Goal: Information Seeking & Learning: Learn about a topic

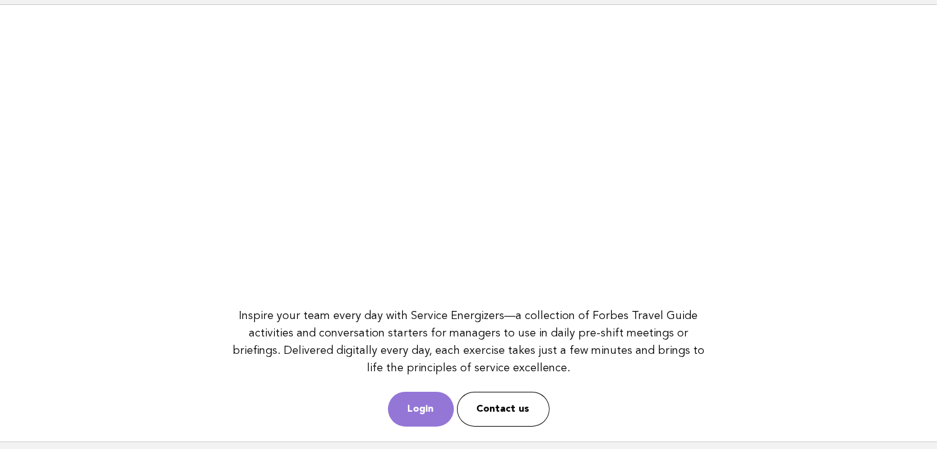
scroll to position [165, 0]
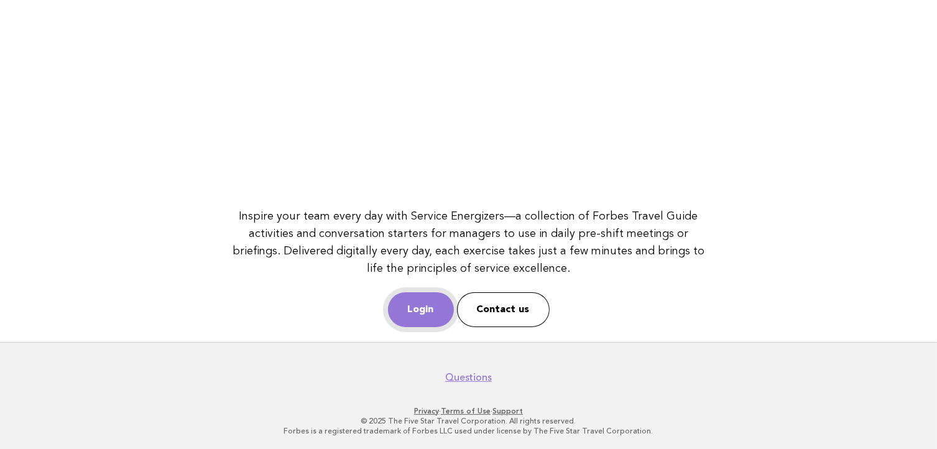
click at [411, 303] on link "Login" at bounding box center [421, 309] width 66 height 35
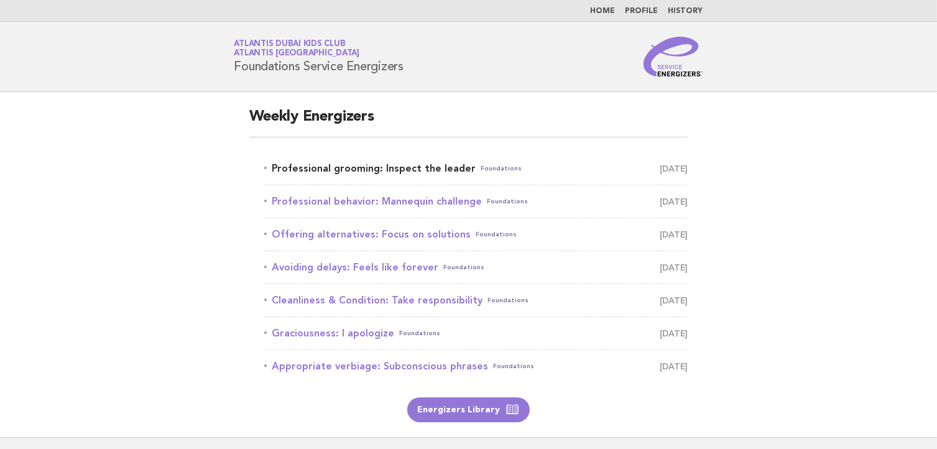
click at [403, 173] on link "Professional grooming: Inspect the leader Foundations September 4" at bounding box center [476, 168] width 424 height 17
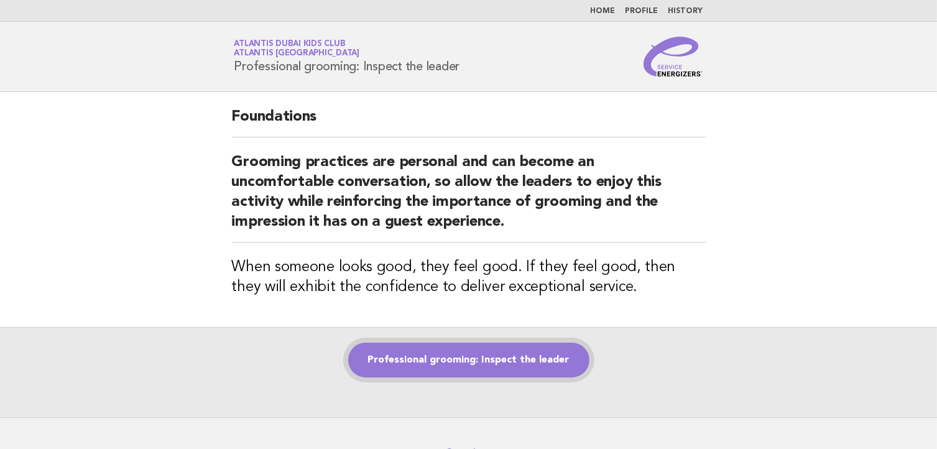
click at [443, 354] on link "Professional grooming: Inspect the leader" at bounding box center [468, 359] width 241 height 35
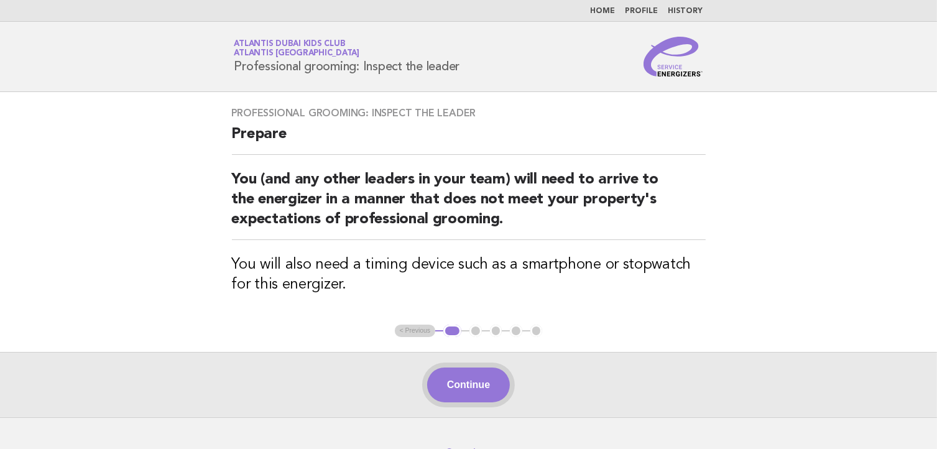
click at [448, 391] on button "Continue" at bounding box center [468, 384] width 83 height 35
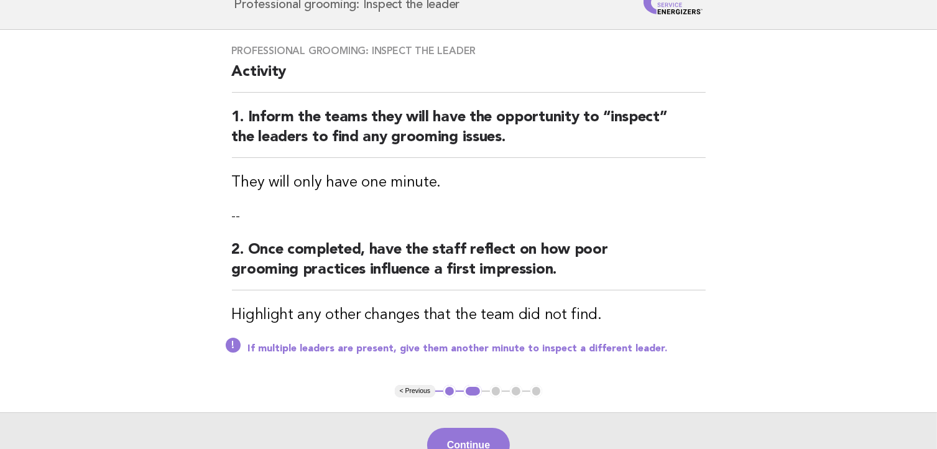
scroll to position [124, 0]
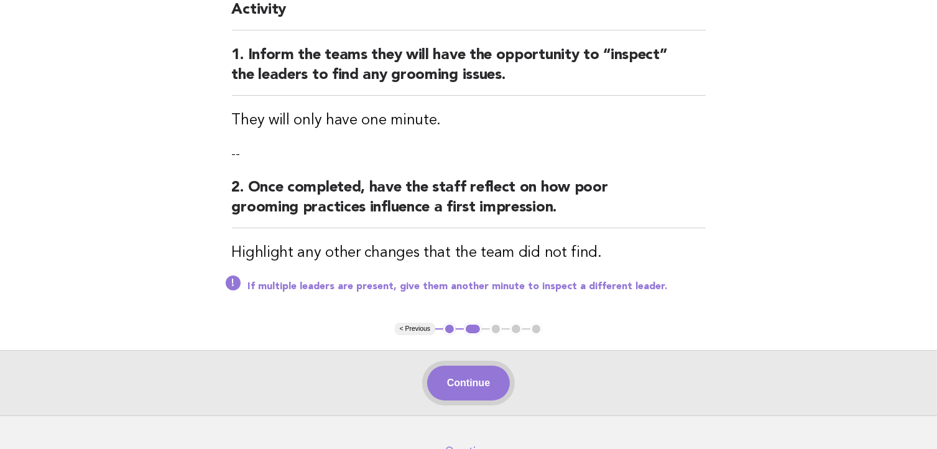
click at [448, 376] on button "Continue" at bounding box center [468, 382] width 83 height 35
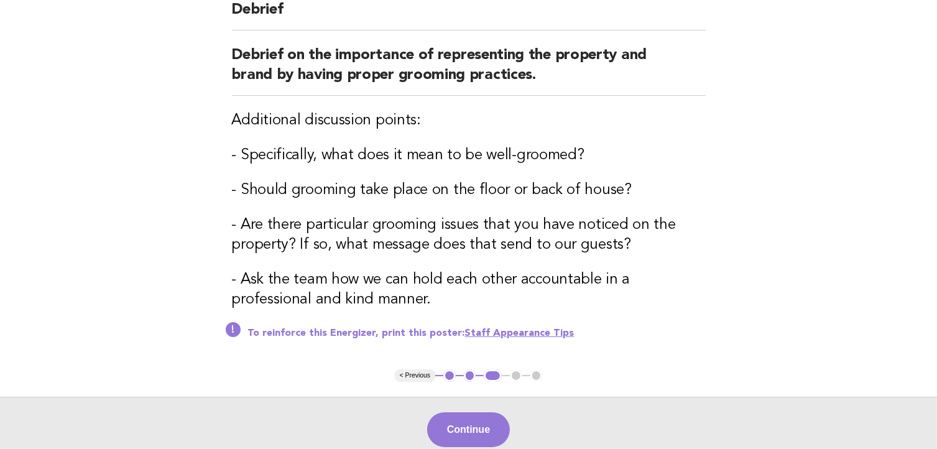
click at [472, 329] on link "Staff Appearance Tips" at bounding box center [519, 333] width 109 height 10
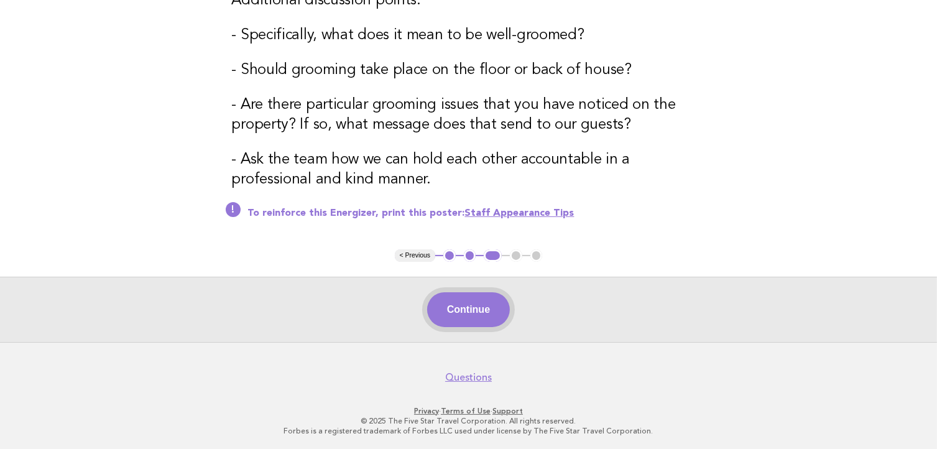
click at [454, 316] on button "Continue" at bounding box center [468, 309] width 83 height 35
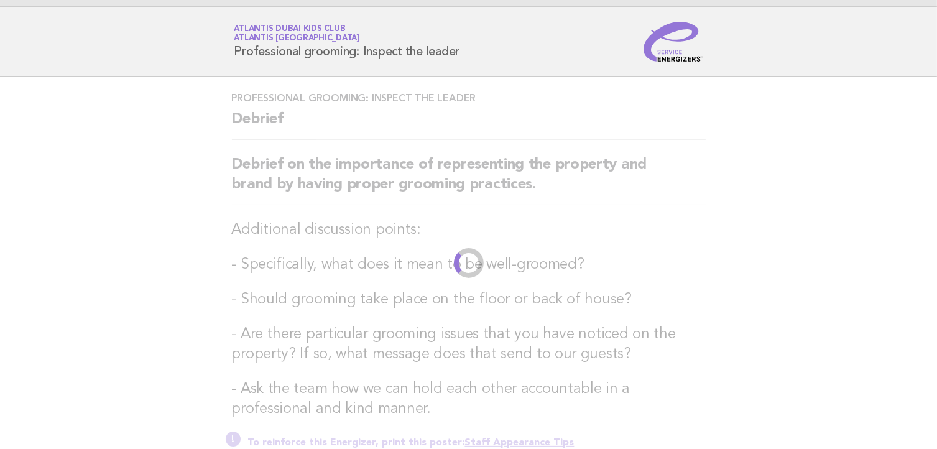
scroll to position [0, 0]
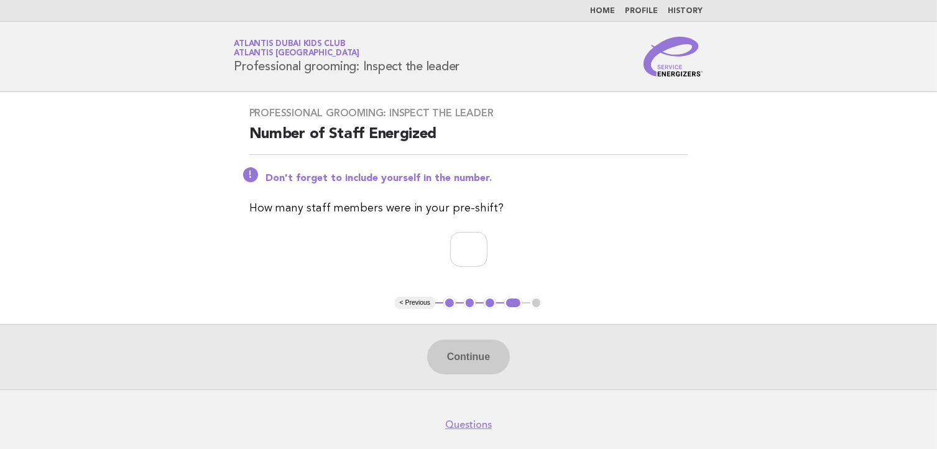
click at [416, 304] on button "< Previous" at bounding box center [415, 302] width 40 height 12
